Goal: Check status: Check status

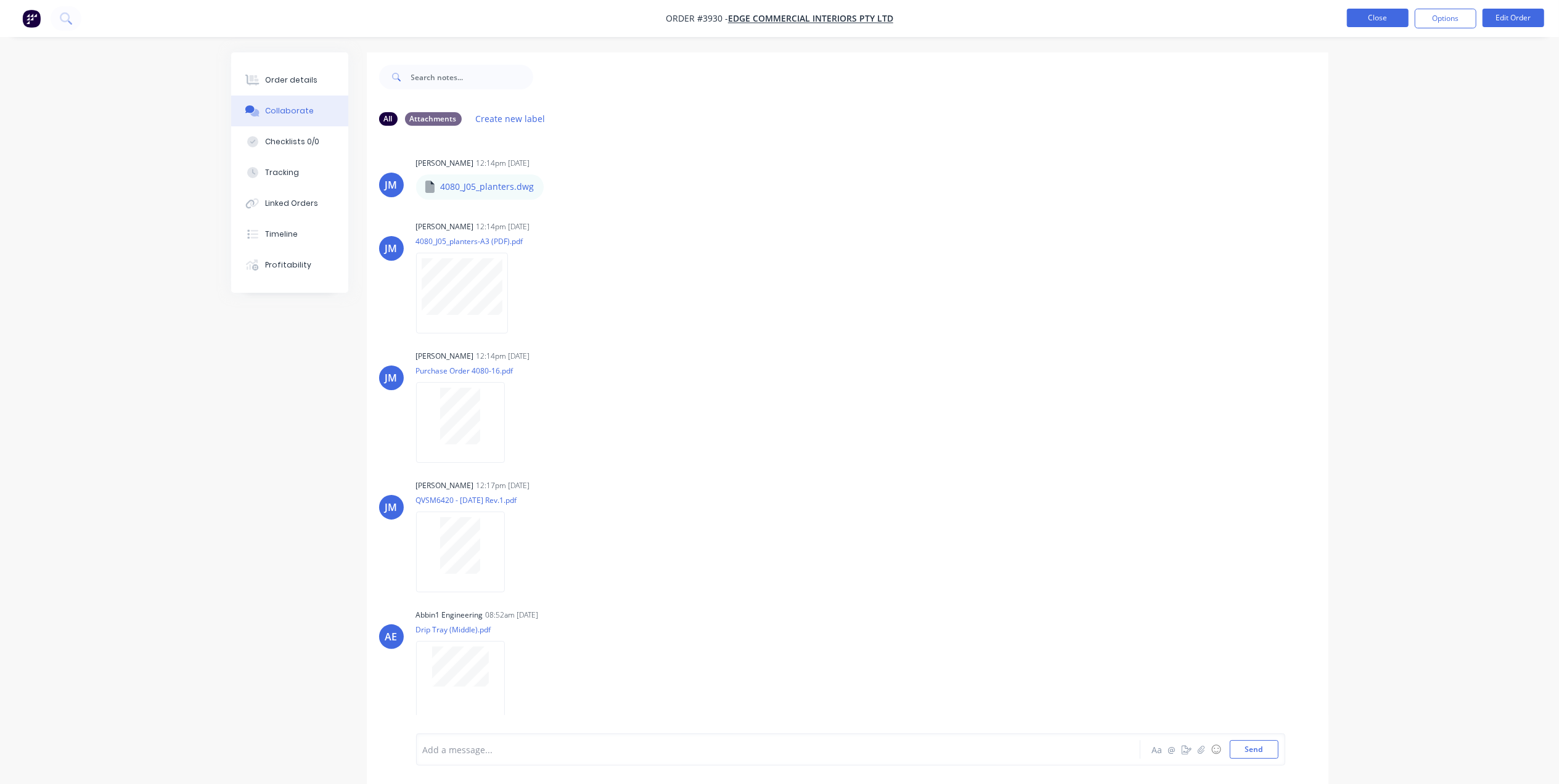
click at [1356, 18] on button "Close" at bounding box center [1377, 18] width 62 height 18
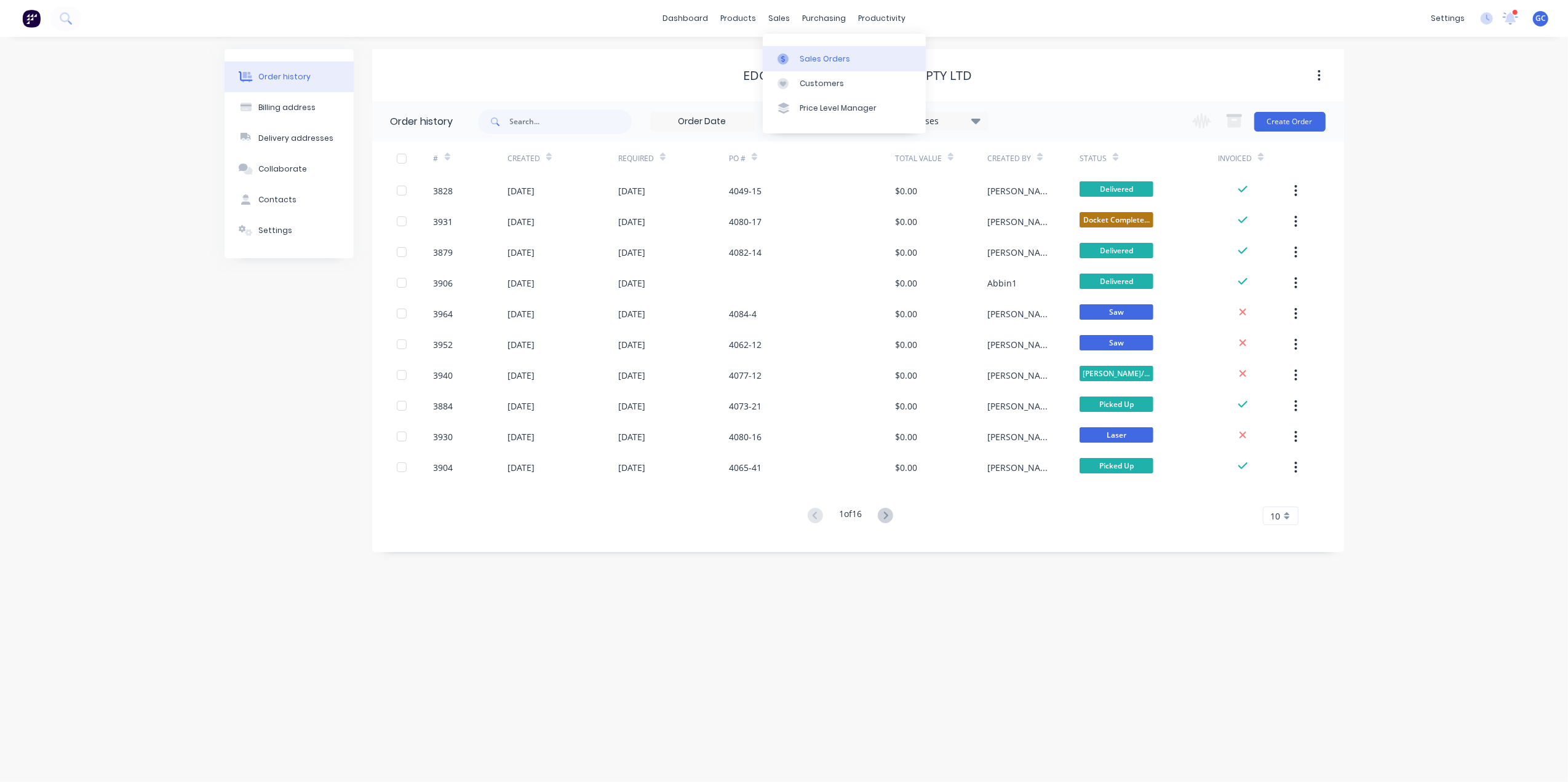
click at [800, 57] on div "Sales Orders" at bounding box center [825, 58] width 51 height 11
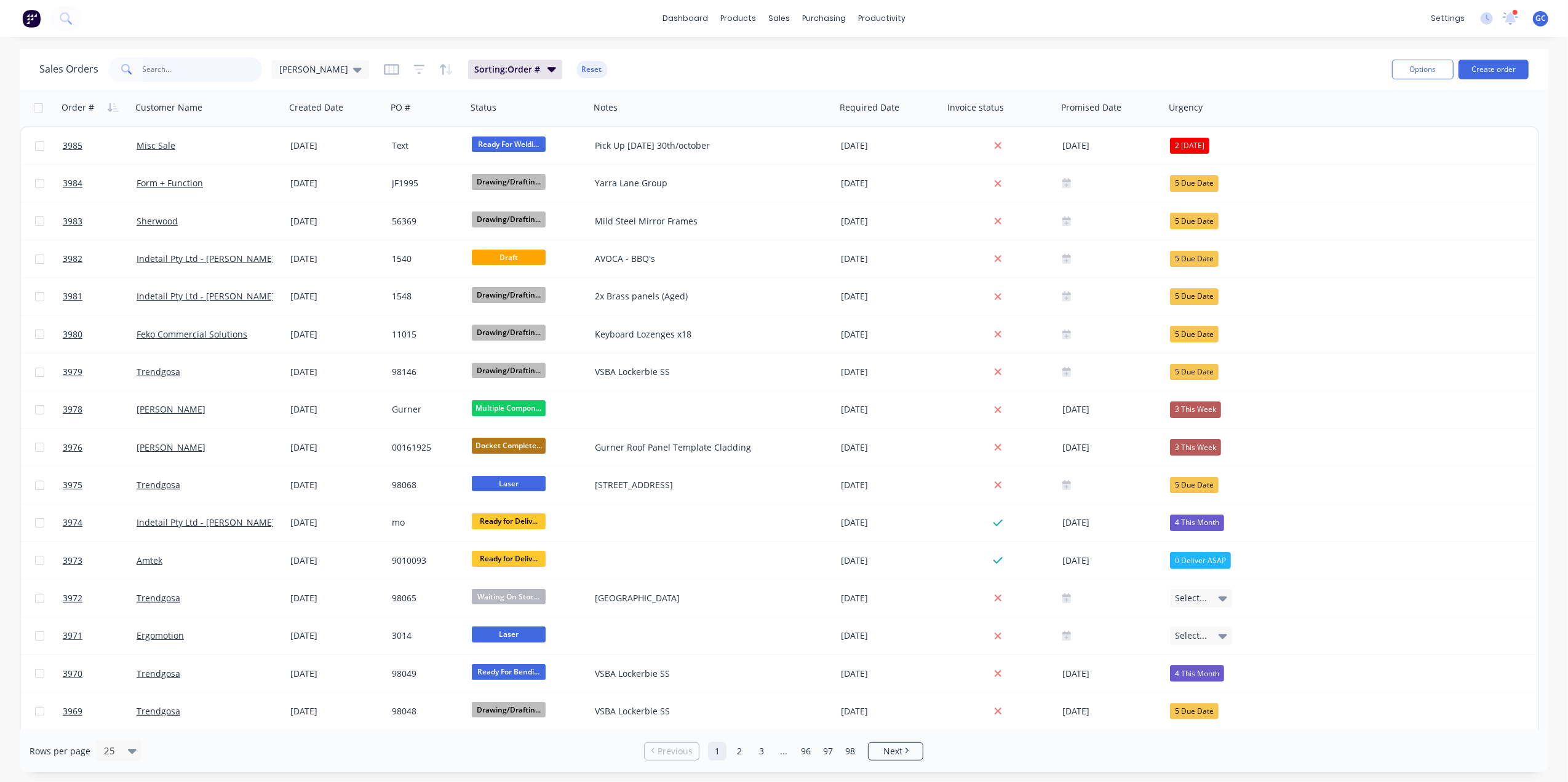
click at [182, 81] on input "text" at bounding box center [203, 69] width 120 height 25
click at [188, 69] on input "text" at bounding box center [203, 69] width 120 height 25
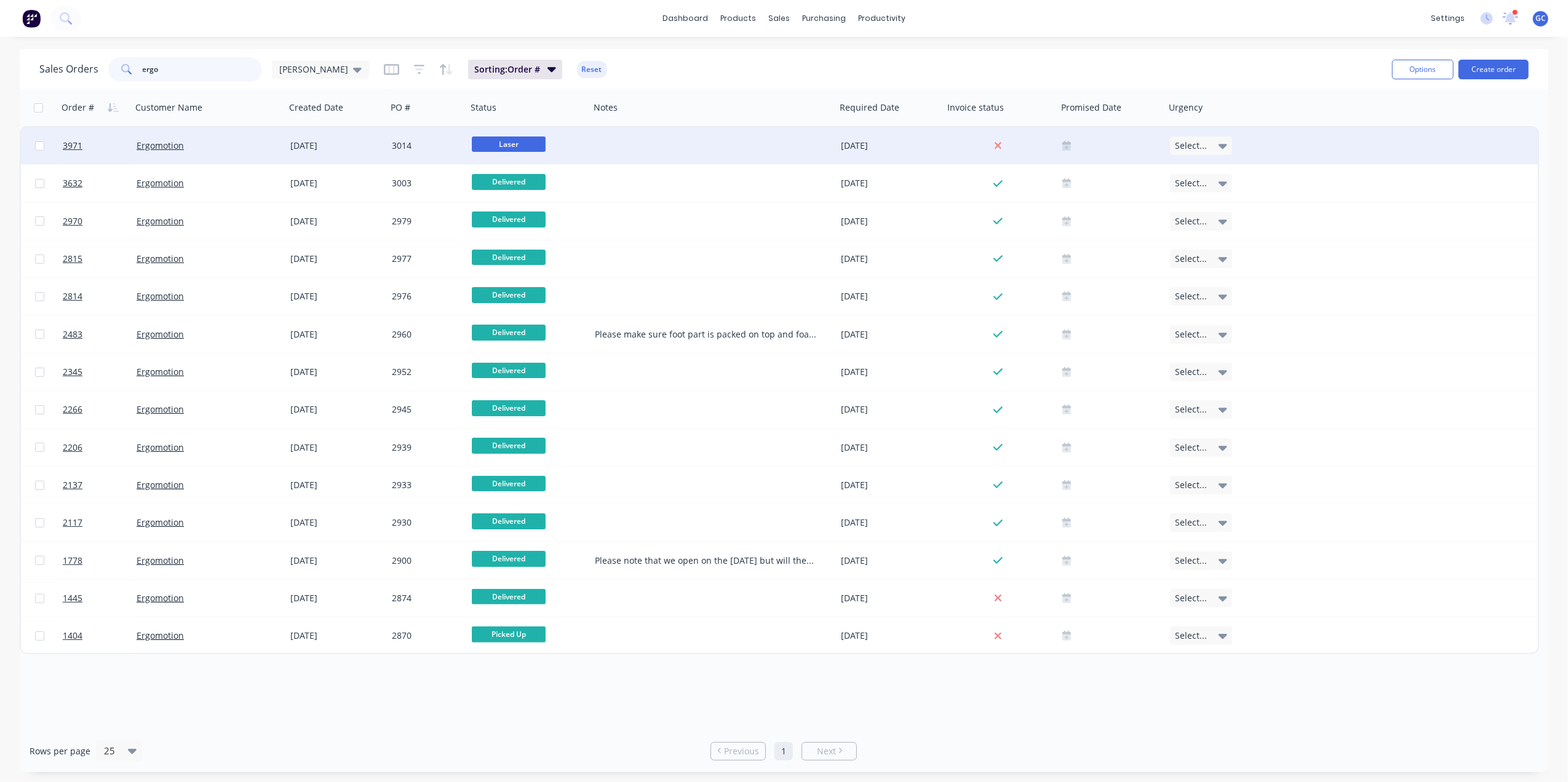
type input "ergo"
click at [647, 131] on div at bounding box center [713, 145] width 246 height 37
click at [389, 135] on div "3014" at bounding box center [426, 145] width 80 height 37
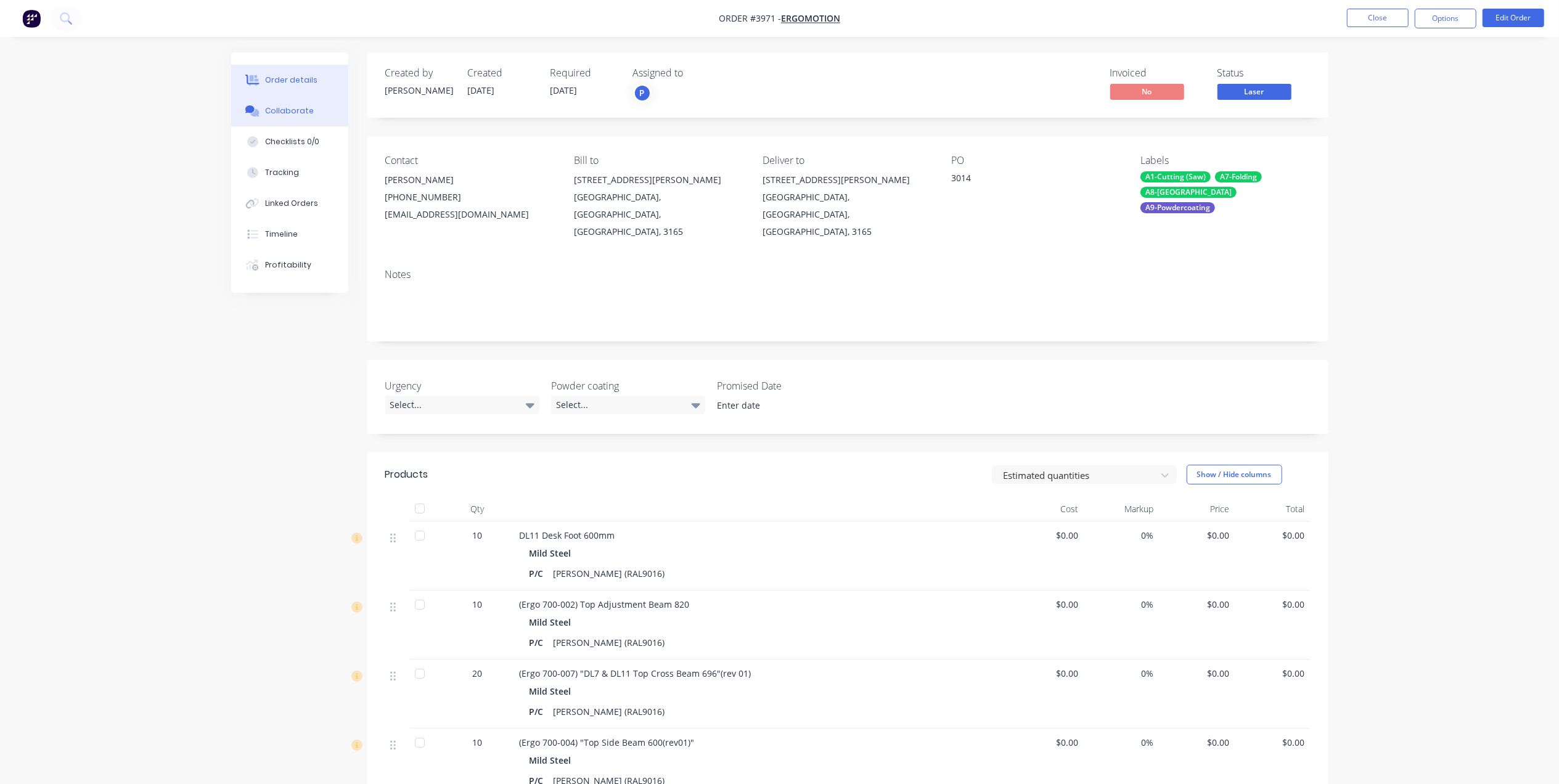
click at [303, 124] on button "Collaborate" at bounding box center [290, 111] width 117 height 31
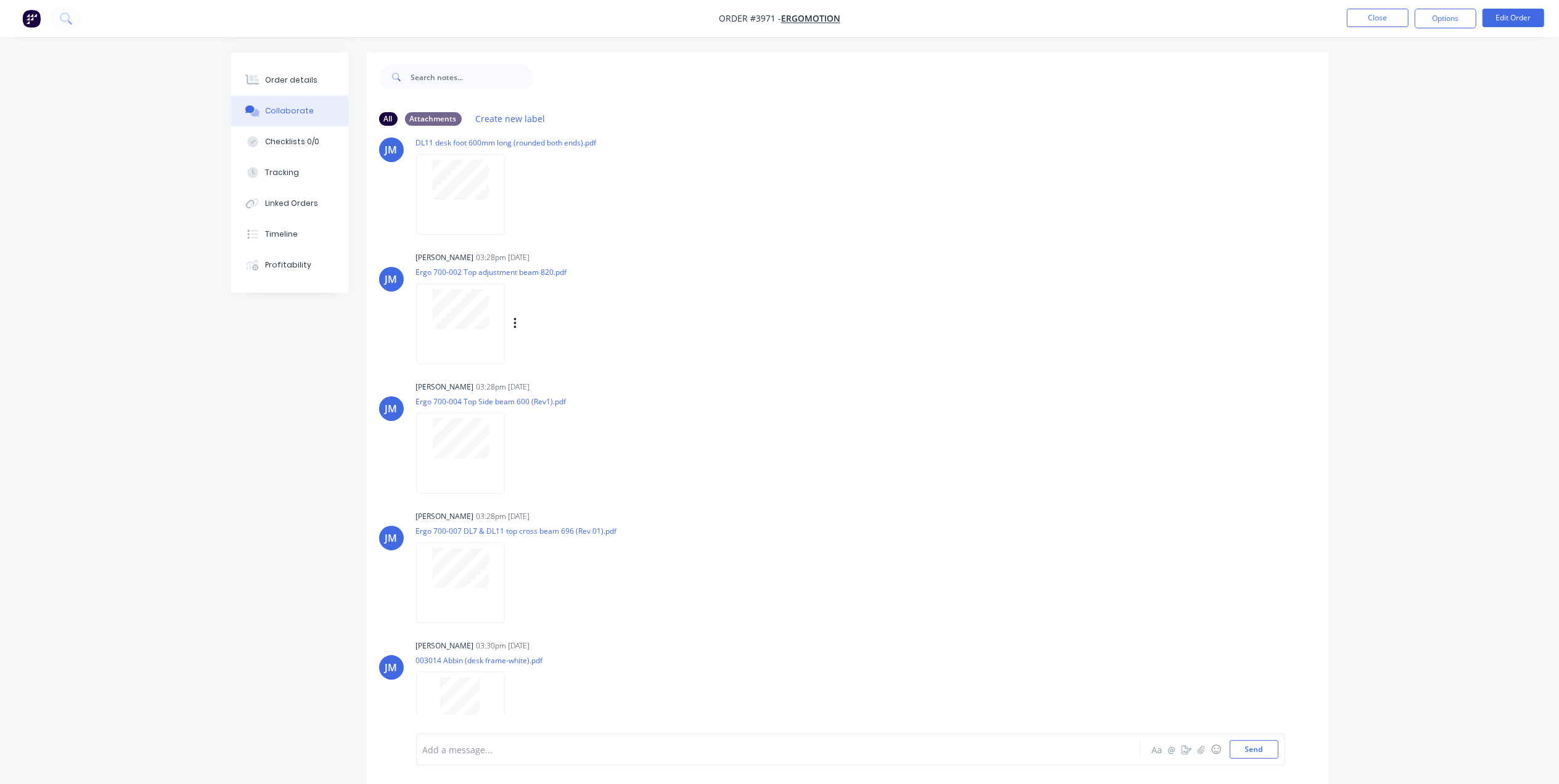
scroll to position [123, 0]
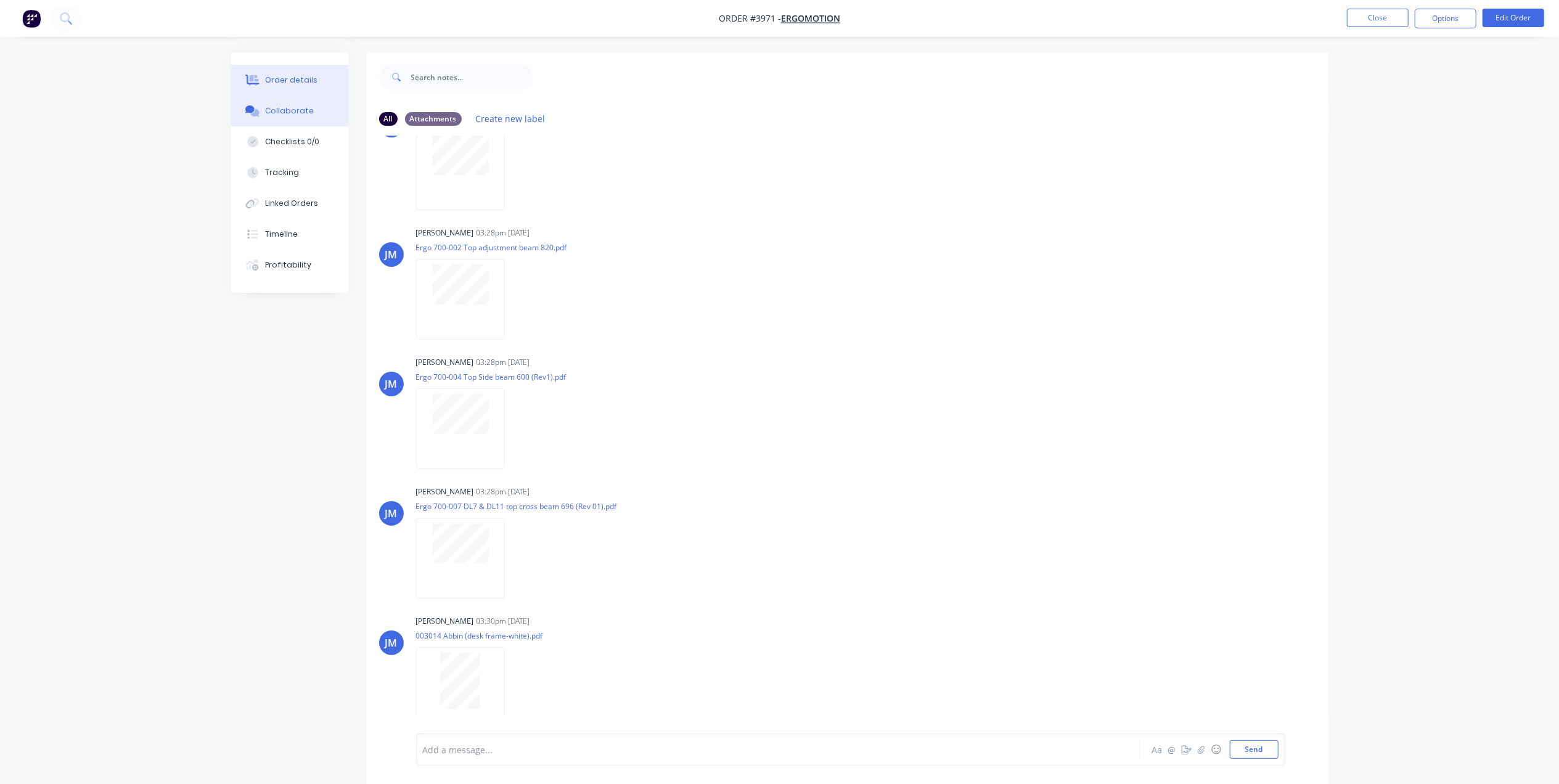
click at [311, 70] on button "Order details" at bounding box center [290, 79] width 117 height 31
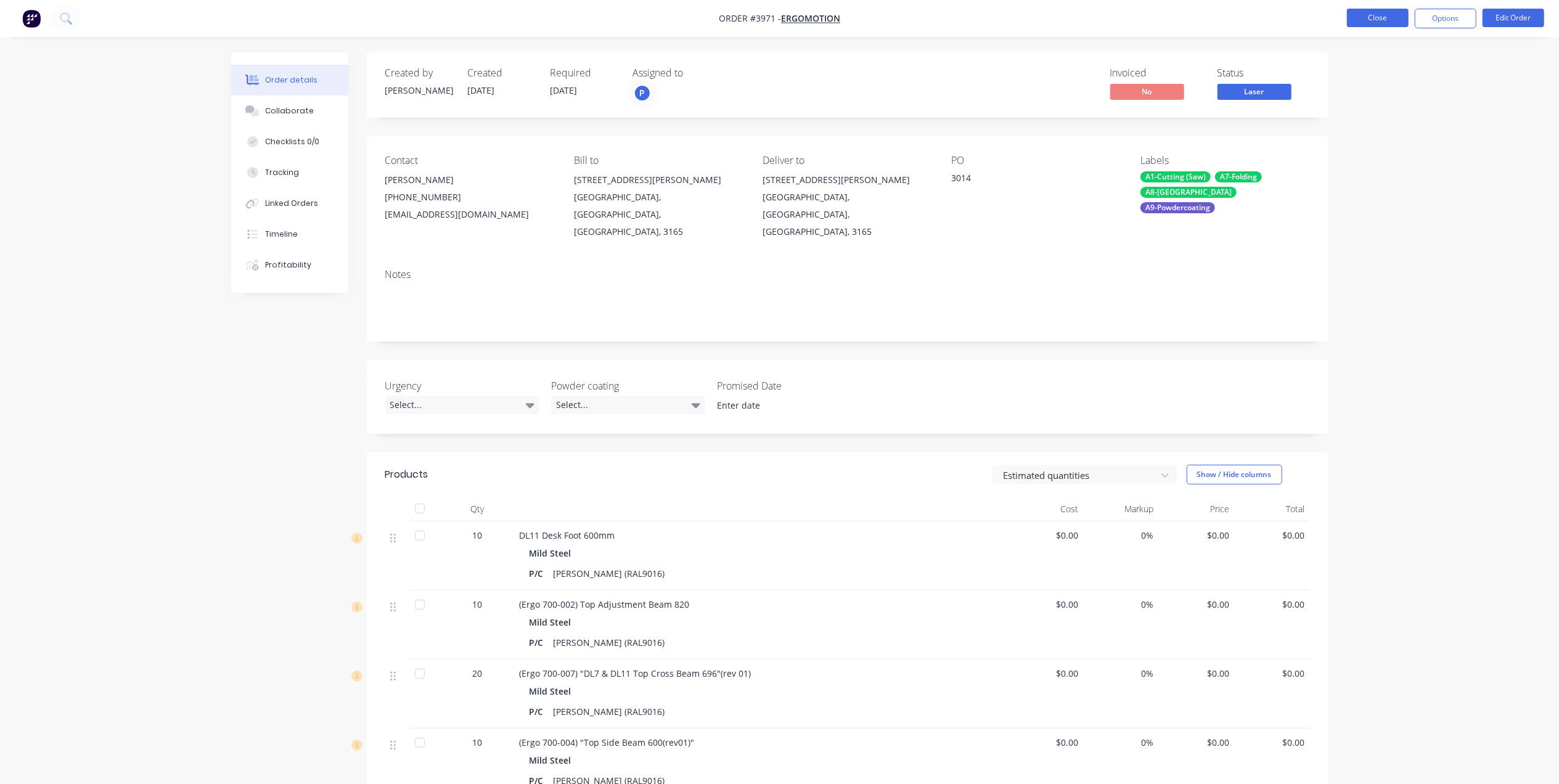
click at [1362, 12] on button "Close" at bounding box center [1377, 18] width 62 height 18
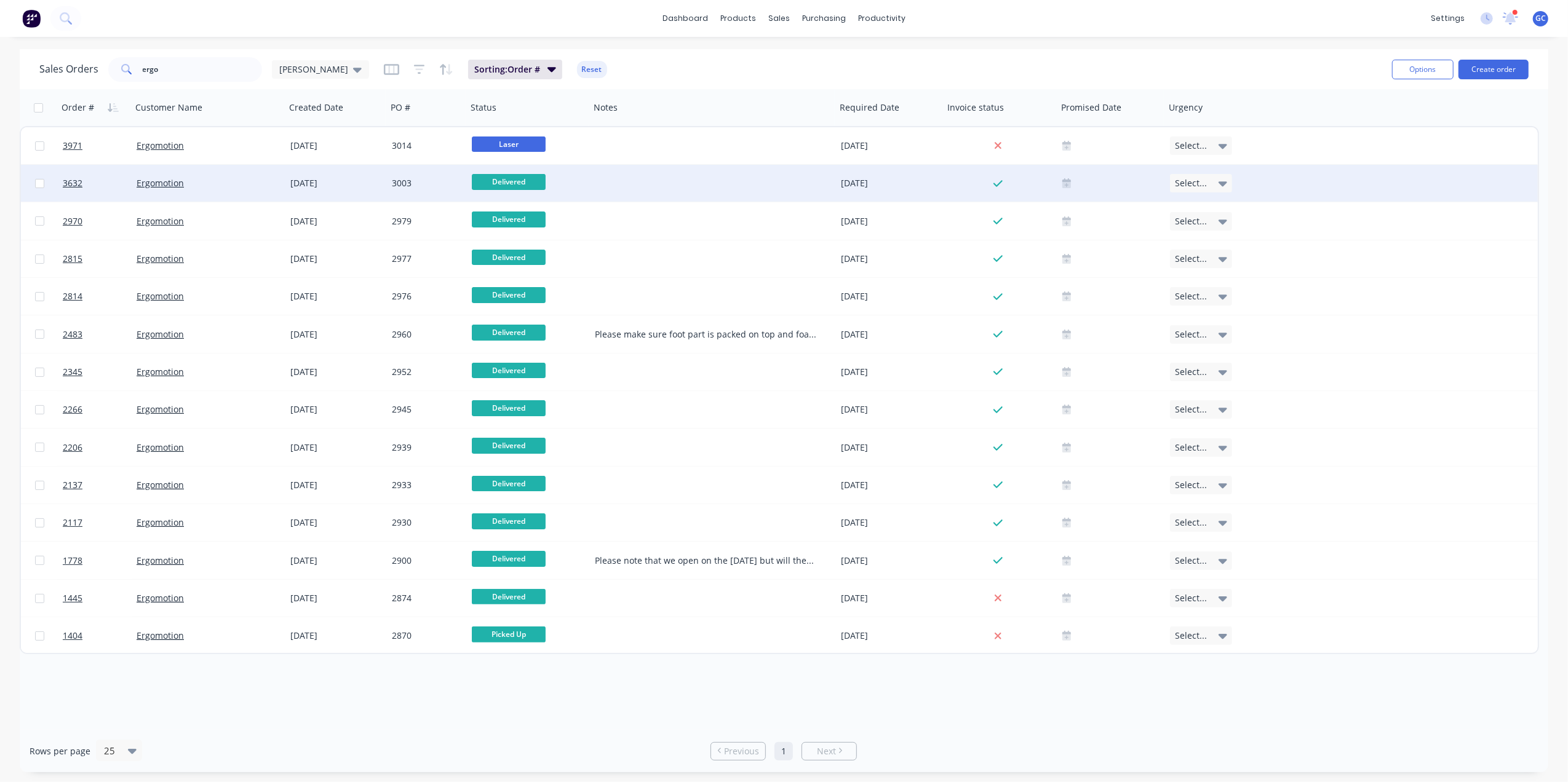
click at [444, 173] on div "3003" at bounding box center [426, 183] width 80 height 37
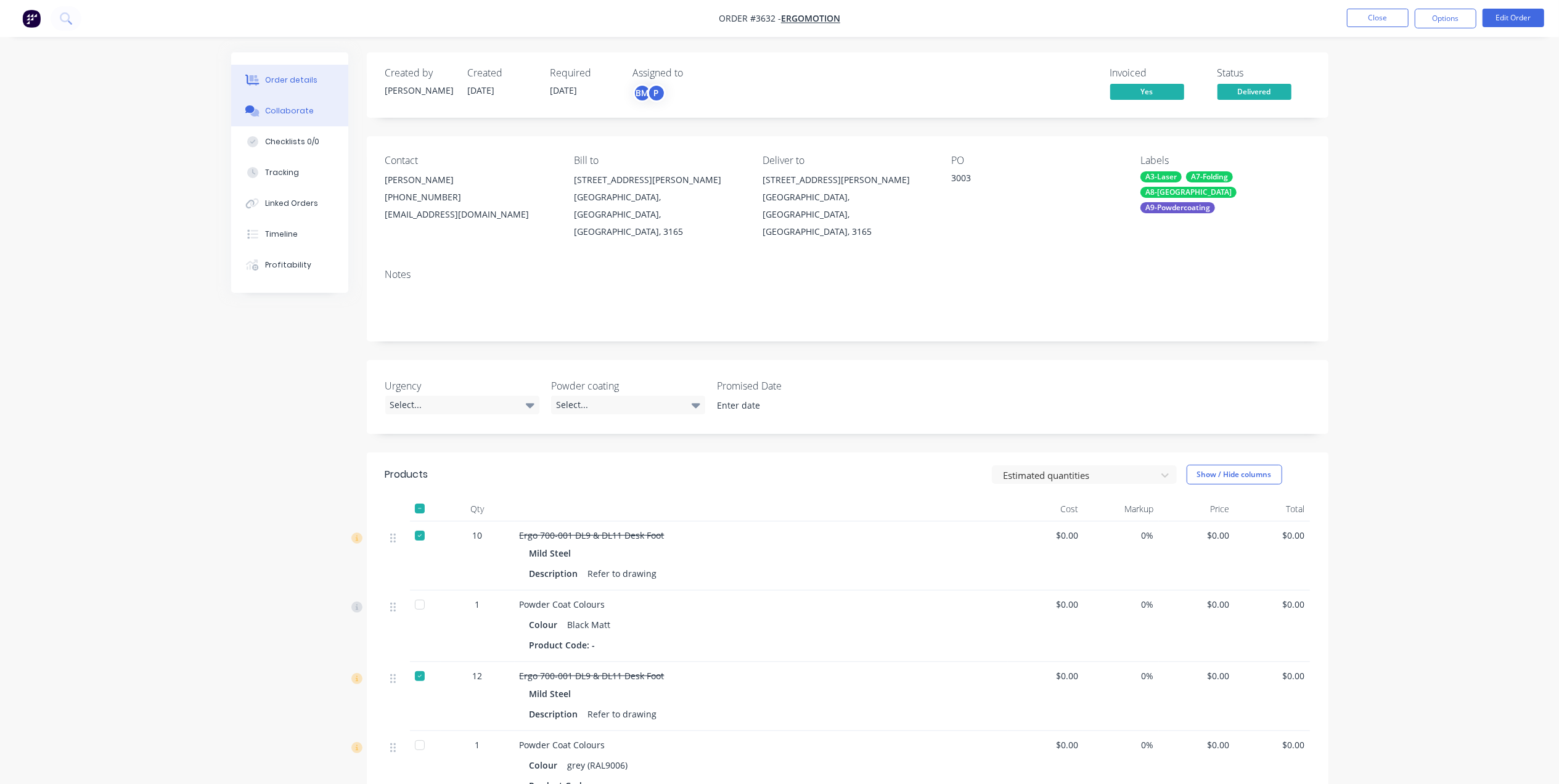
click at [284, 115] on div "Collaborate" at bounding box center [289, 111] width 49 height 11
